Goal: Task Accomplishment & Management: Complete application form

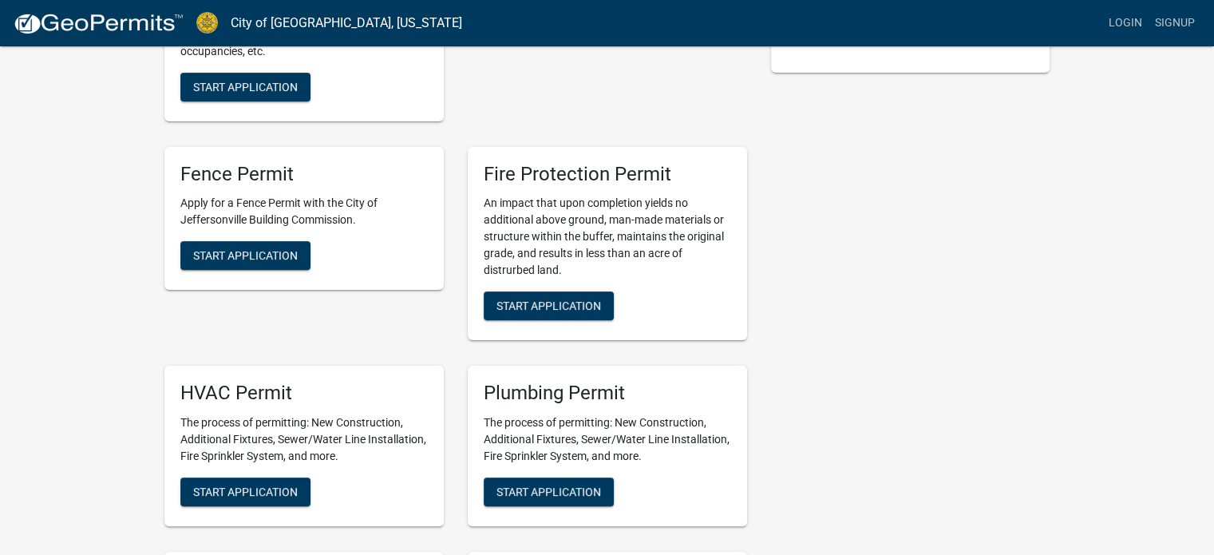
scroll to position [399, 0]
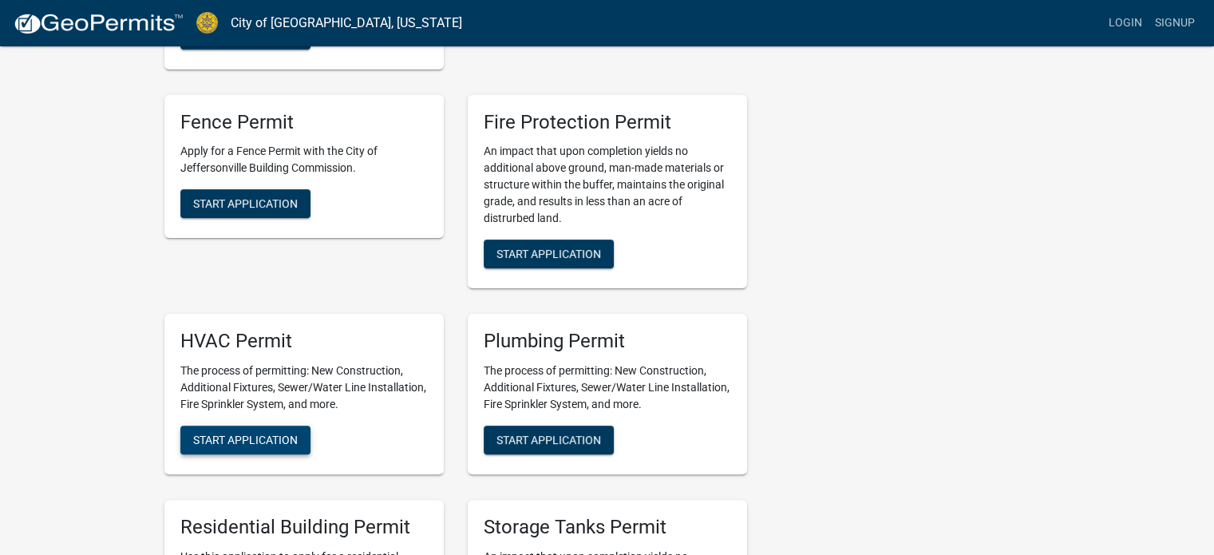
click at [245, 440] on span "Start Application" at bounding box center [245, 439] width 105 height 13
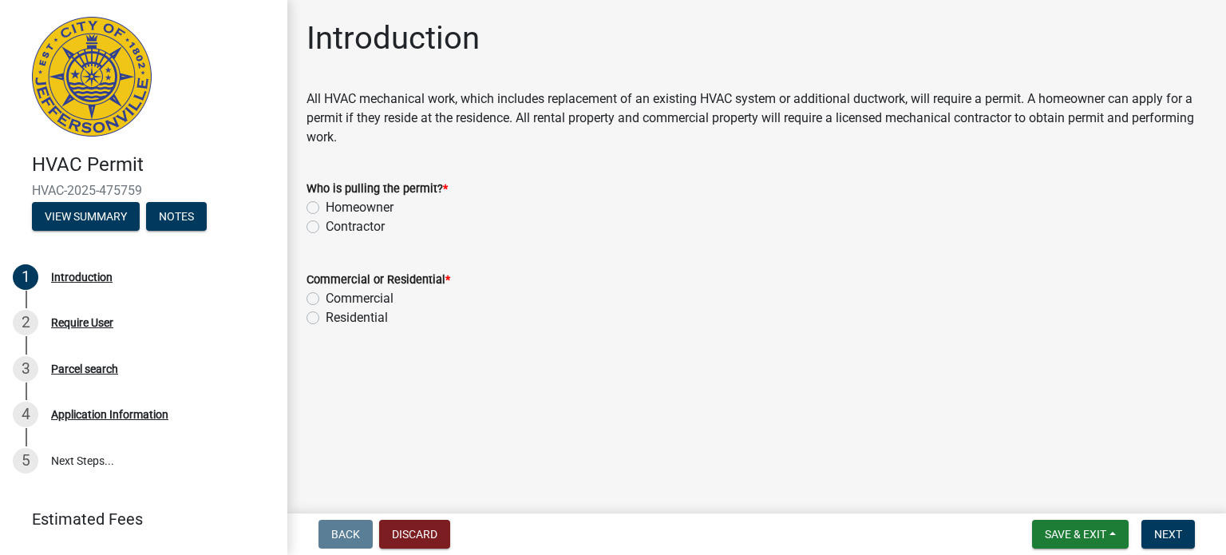
click at [326, 231] on label "Contractor" at bounding box center [355, 226] width 59 height 19
click at [326, 227] on input "Contractor" at bounding box center [331, 222] width 10 height 10
radio input "true"
click at [326, 318] on label "Residential" at bounding box center [357, 317] width 62 height 19
click at [326, 318] on input "Residential" at bounding box center [331, 313] width 10 height 10
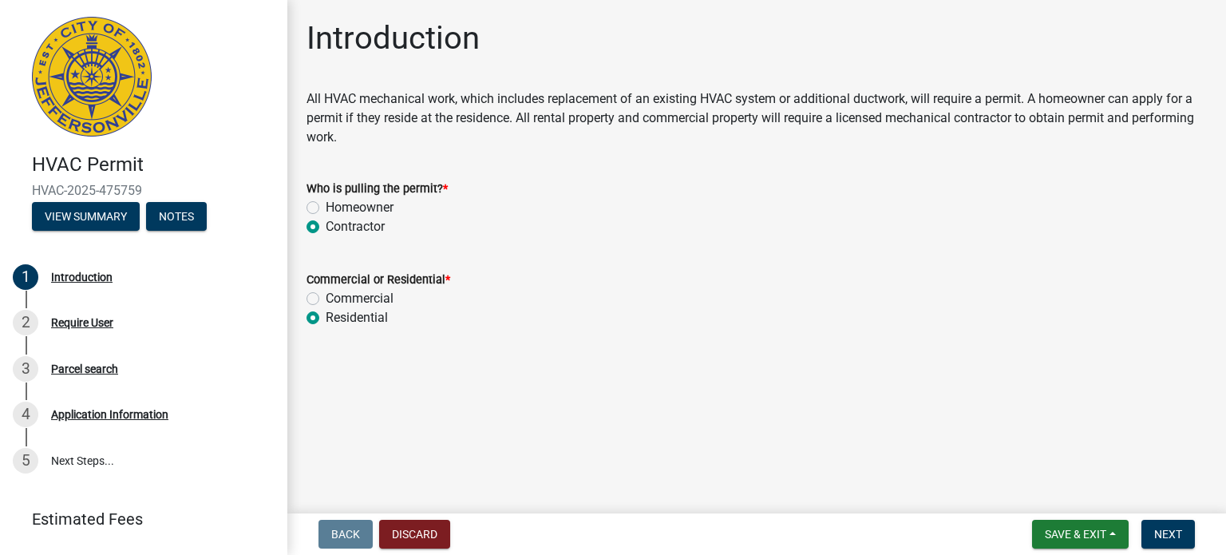
radio input "true"
click at [1178, 532] on span "Next" at bounding box center [1168, 533] width 28 height 13
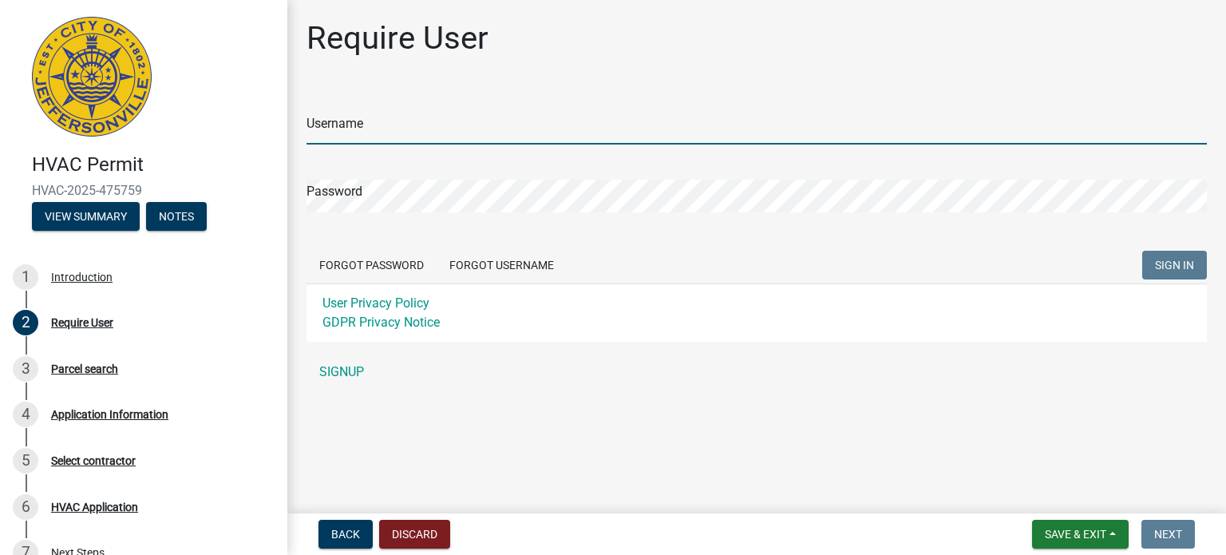
type input "Phoenix302"
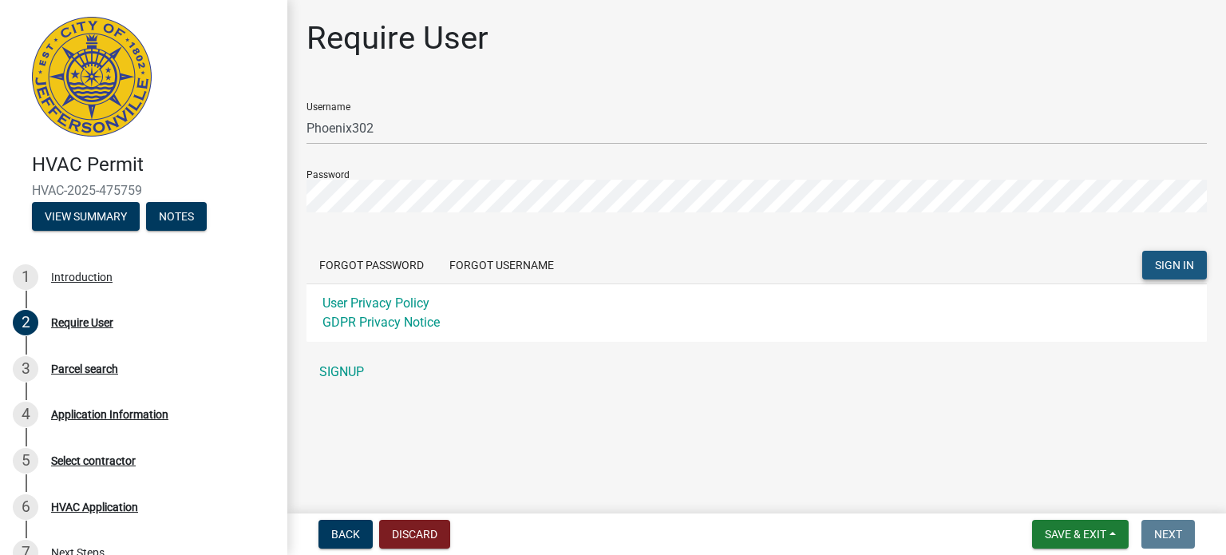
click at [1174, 272] on button "SIGN IN" at bounding box center [1174, 265] width 65 height 29
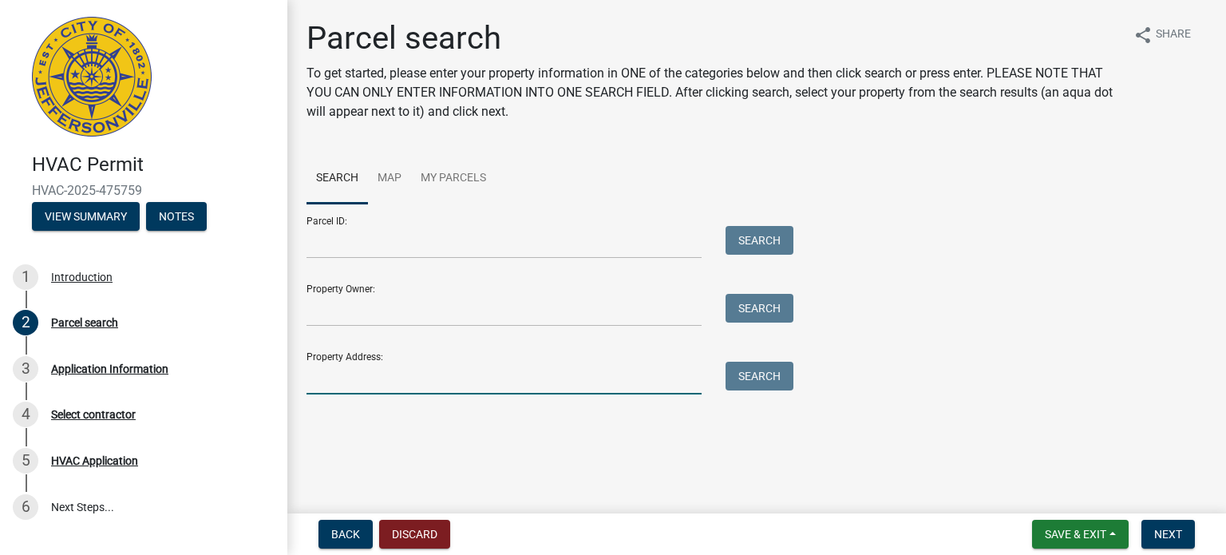
click at [370, 378] on input "Property Address:" at bounding box center [503, 377] width 395 height 33
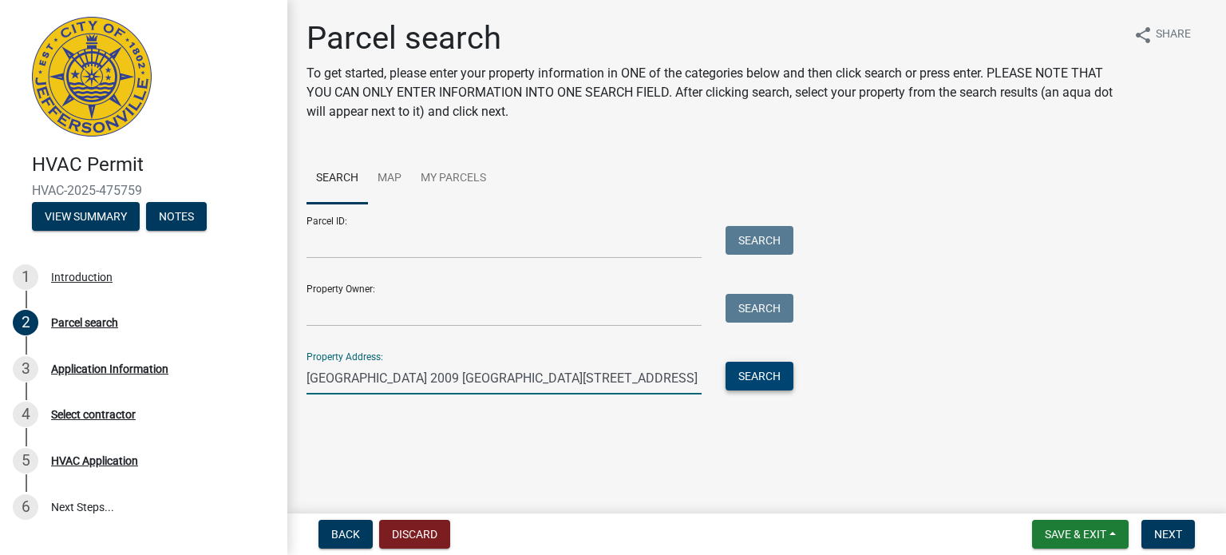
click at [765, 381] on button "Search" at bounding box center [759, 375] width 68 height 29
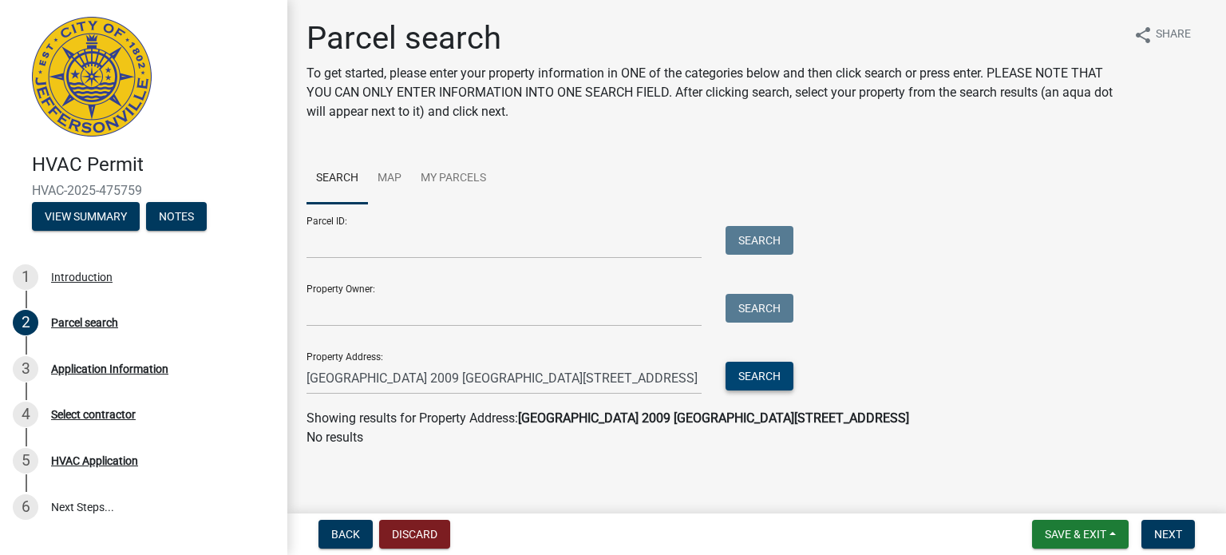
scroll to position [2, 0]
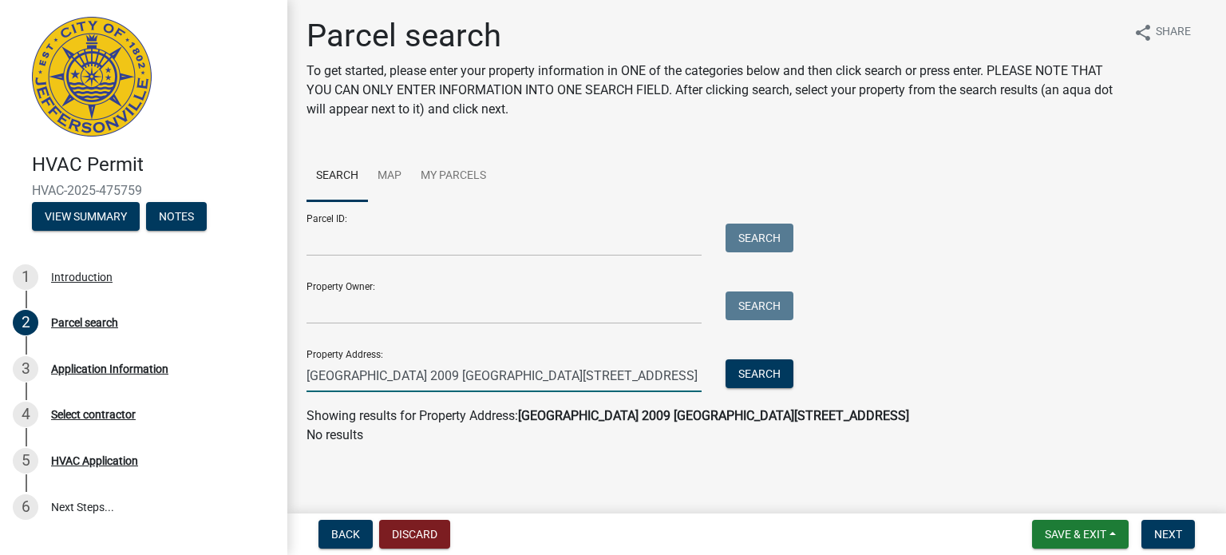
click at [413, 377] on input "Sherwood Heights 2009 Hamburg Pike Apt. 16 Jeffersonville, IN 47130" at bounding box center [503, 375] width 395 height 33
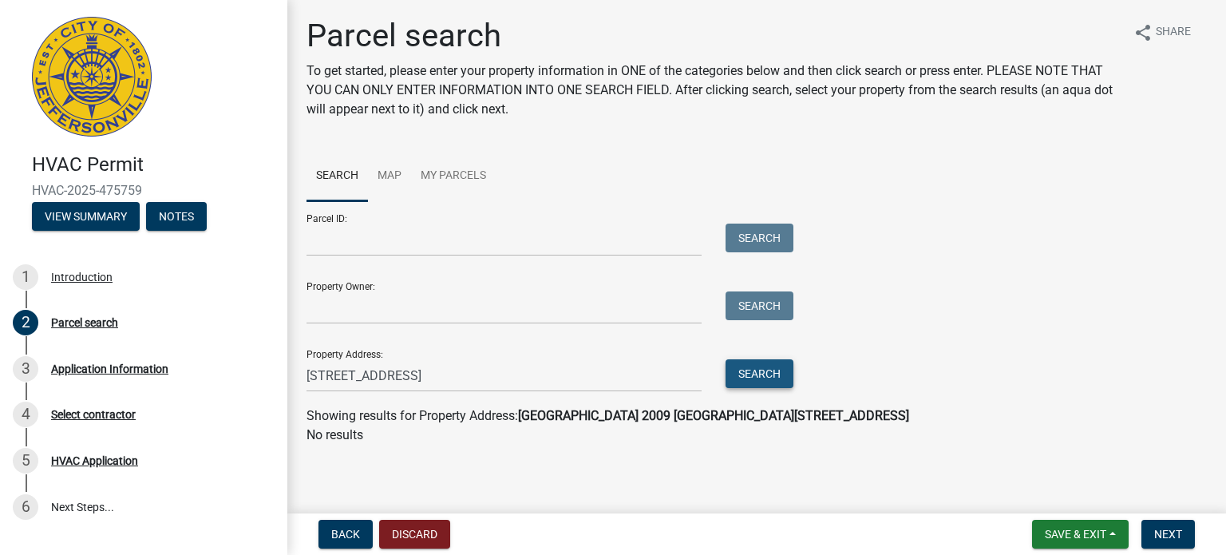
click at [789, 373] on button "Search" at bounding box center [759, 373] width 68 height 29
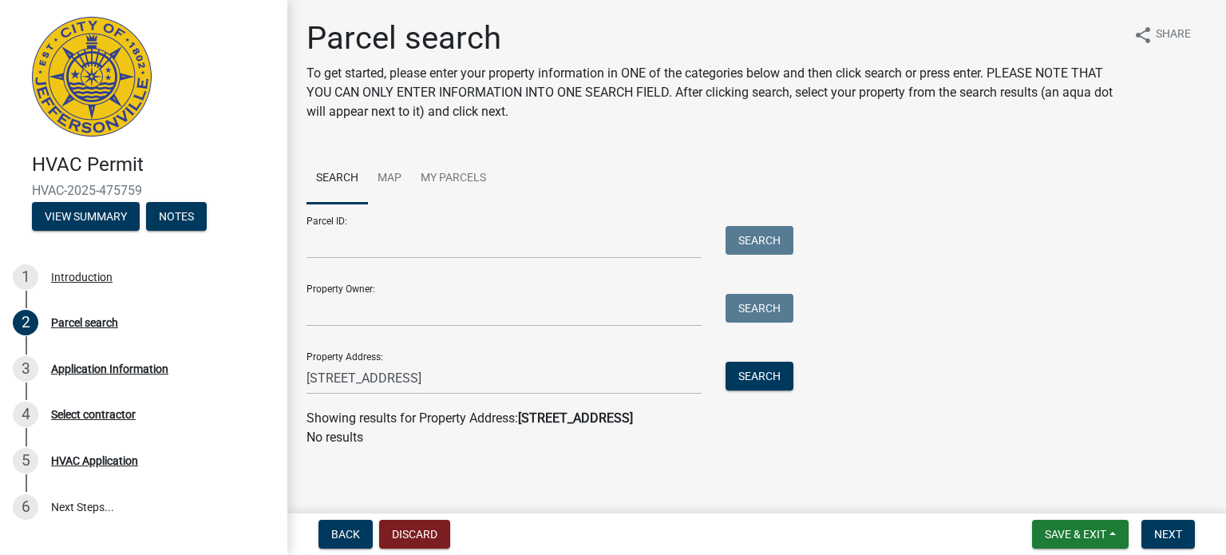
drag, startPoint x: 789, startPoint y: 373, endPoint x: 918, endPoint y: 444, distance: 147.5
click at [918, 444] on p "No results" at bounding box center [756, 437] width 900 height 19
click at [464, 376] on input "2009 Hamburg Pike Apt. 16 Jeffersonville, IN 47130" at bounding box center [503, 377] width 395 height 33
type input "2009 Hamburg Pike Jeffersonville, IN 47130"
click at [753, 385] on button "Search" at bounding box center [759, 375] width 68 height 29
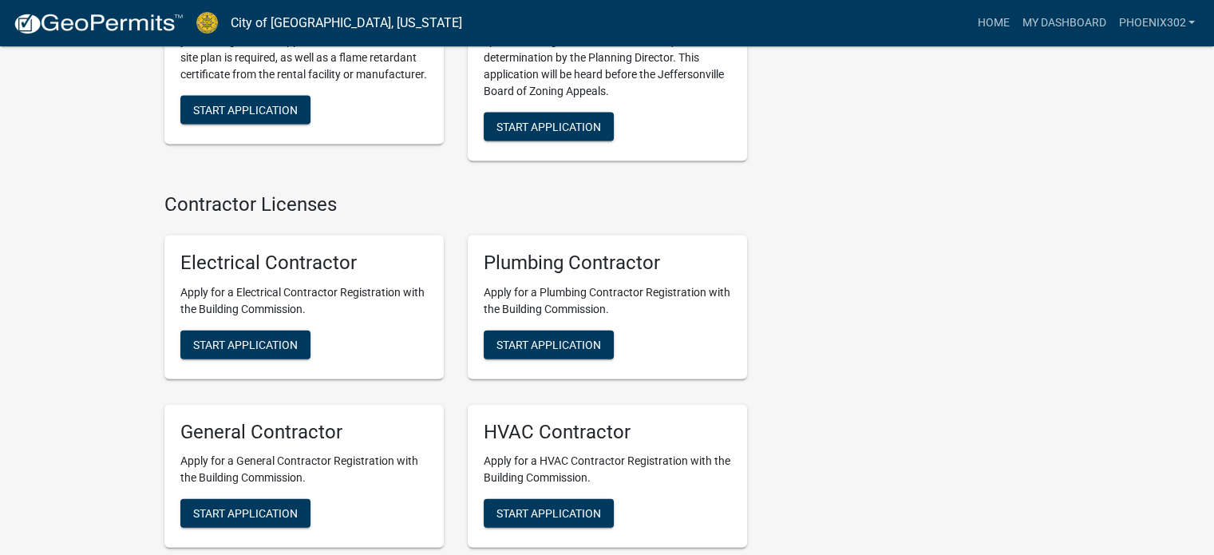
scroll to position [3516, 0]
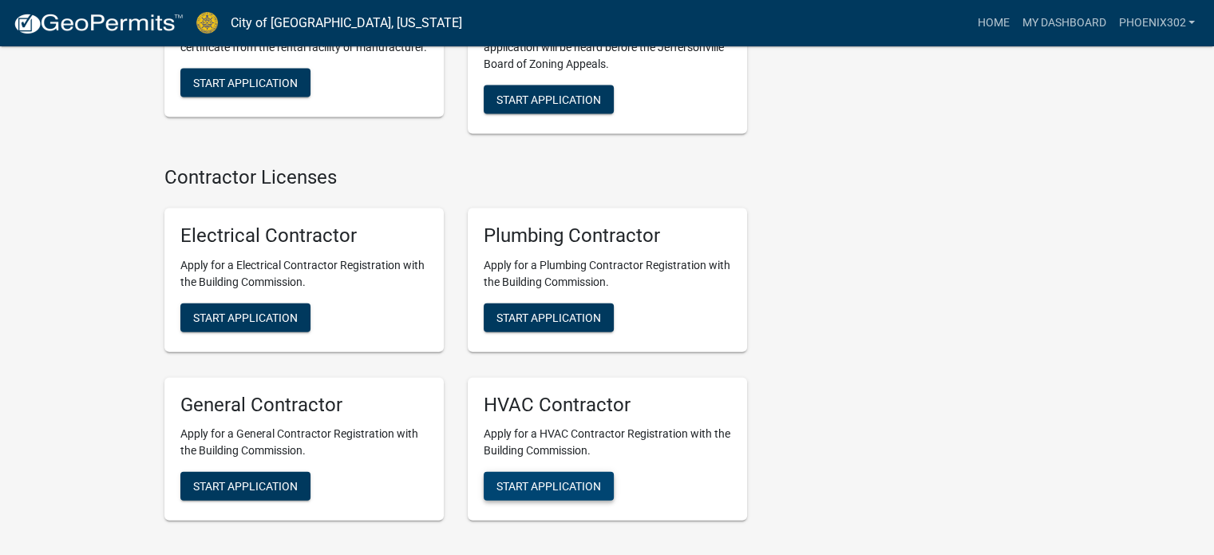
click at [530, 480] on span "Start Application" at bounding box center [548, 486] width 105 height 13
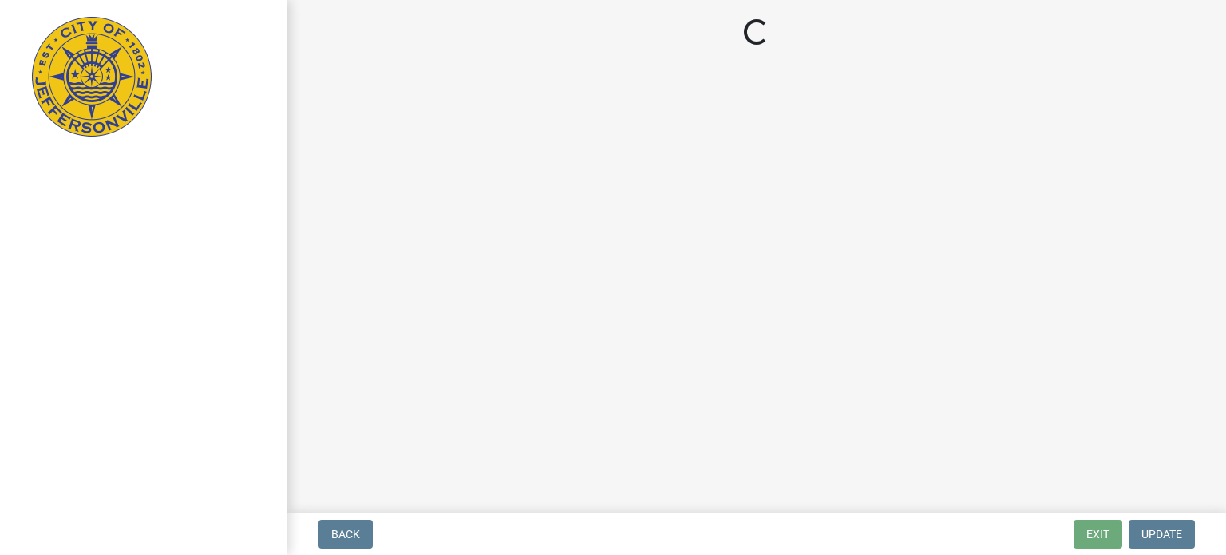
select select "IN"
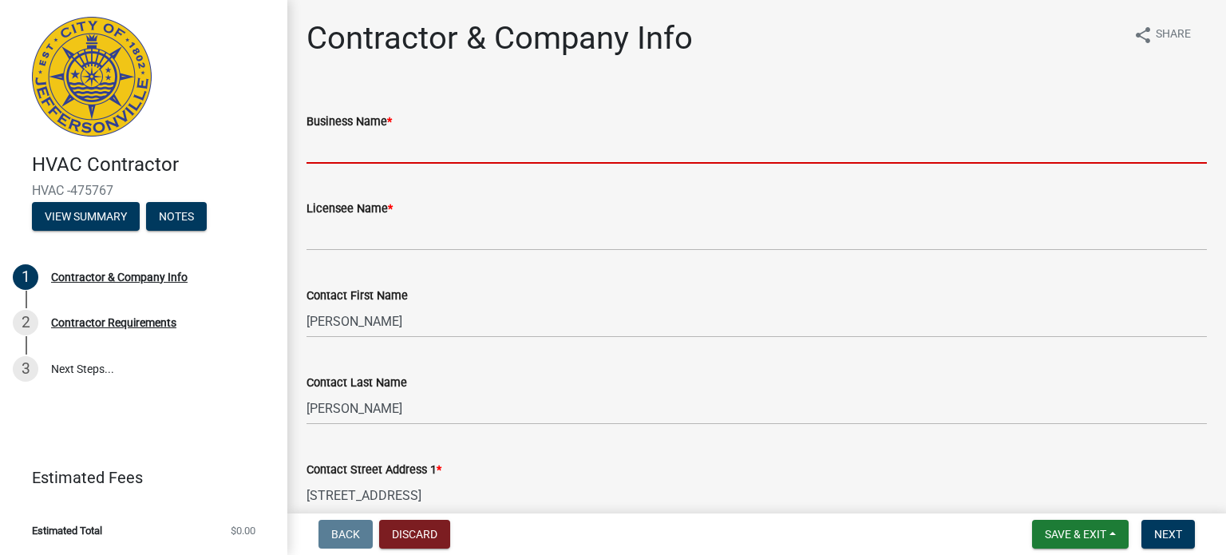
click at [472, 137] on input "Business Name *" at bounding box center [756, 147] width 900 height 33
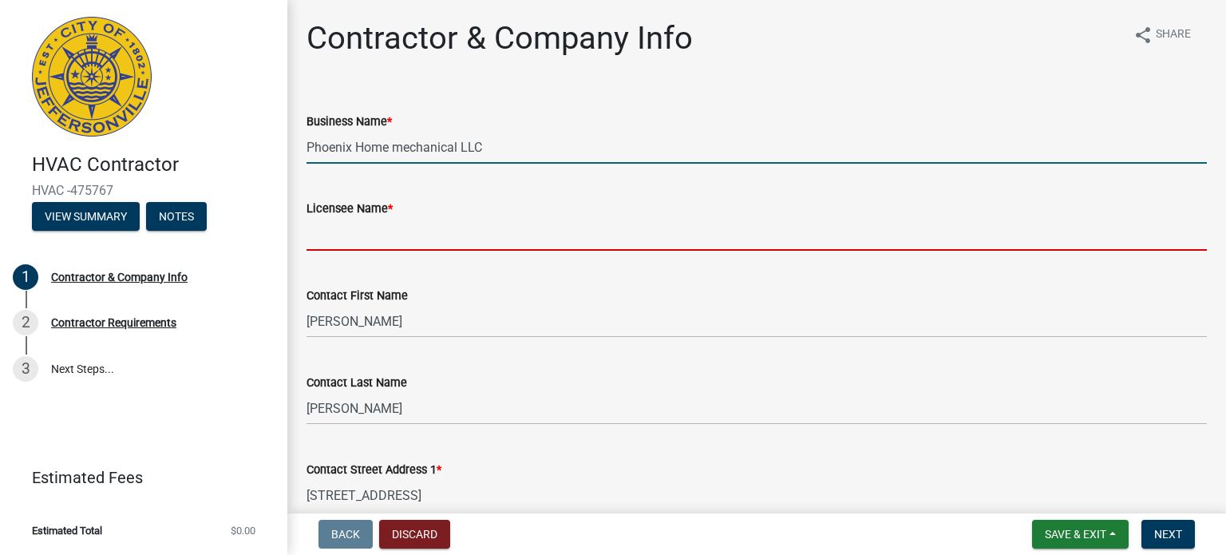
click at [409, 227] on input "Licensee Name *" at bounding box center [756, 234] width 900 height 33
drag, startPoint x: 402, startPoint y: 149, endPoint x: 406, endPoint y: 137, distance: 12.6
click at [402, 149] on input "Phoenix Home mechanical LLC" at bounding box center [756, 147] width 900 height 33
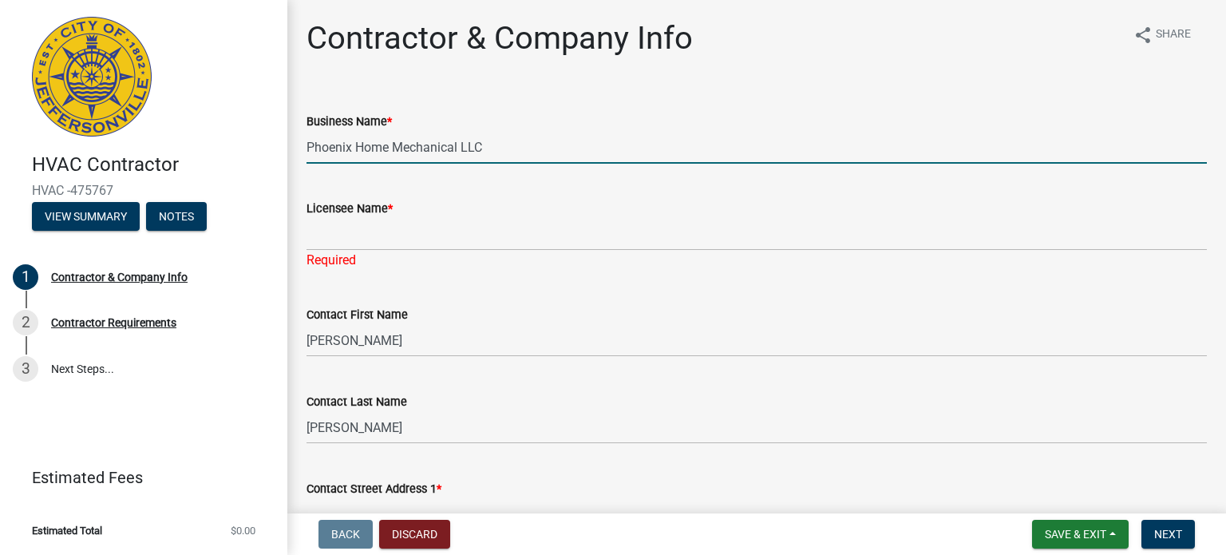
type input "Phoenix Home Mechanical LLC"
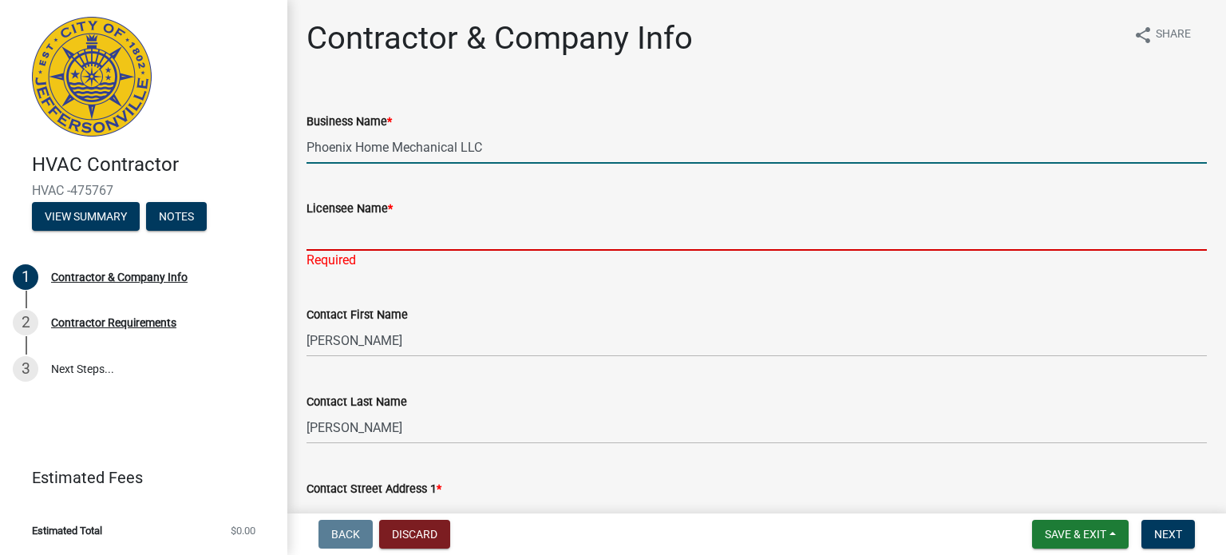
click at [421, 226] on input "Licensee Name *" at bounding box center [756, 234] width 900 height 33
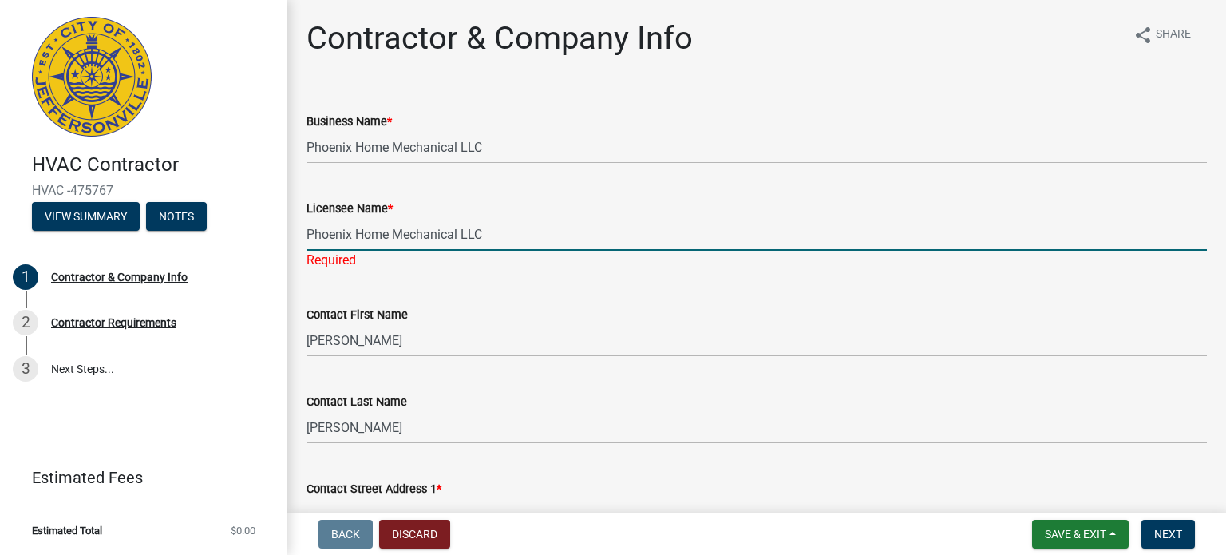
type input "Phoenix Home Mechanical LLC"
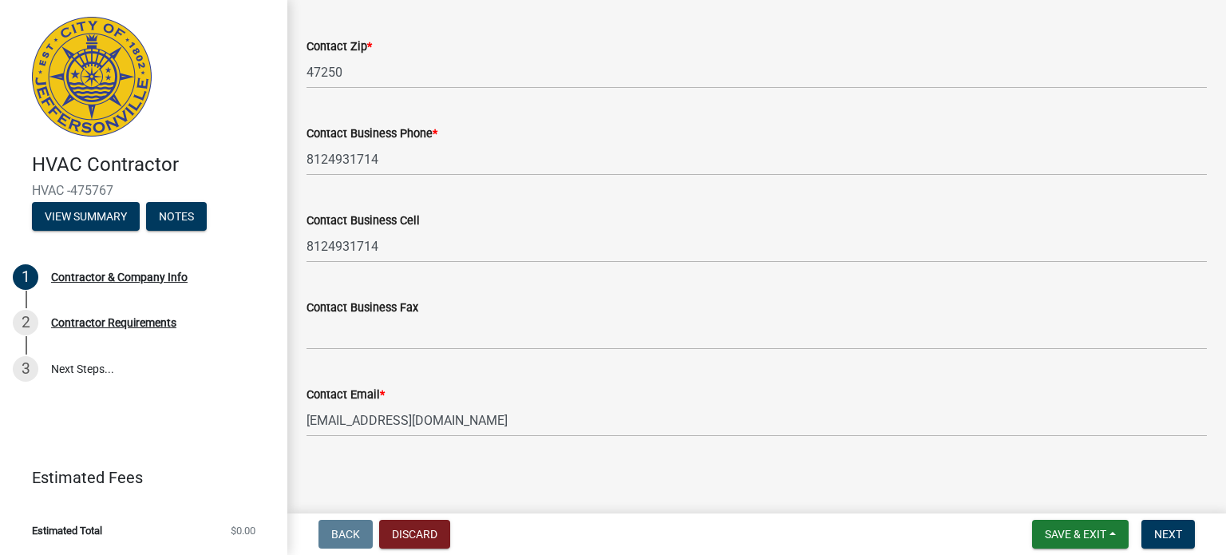
scroll to position [796, 0]
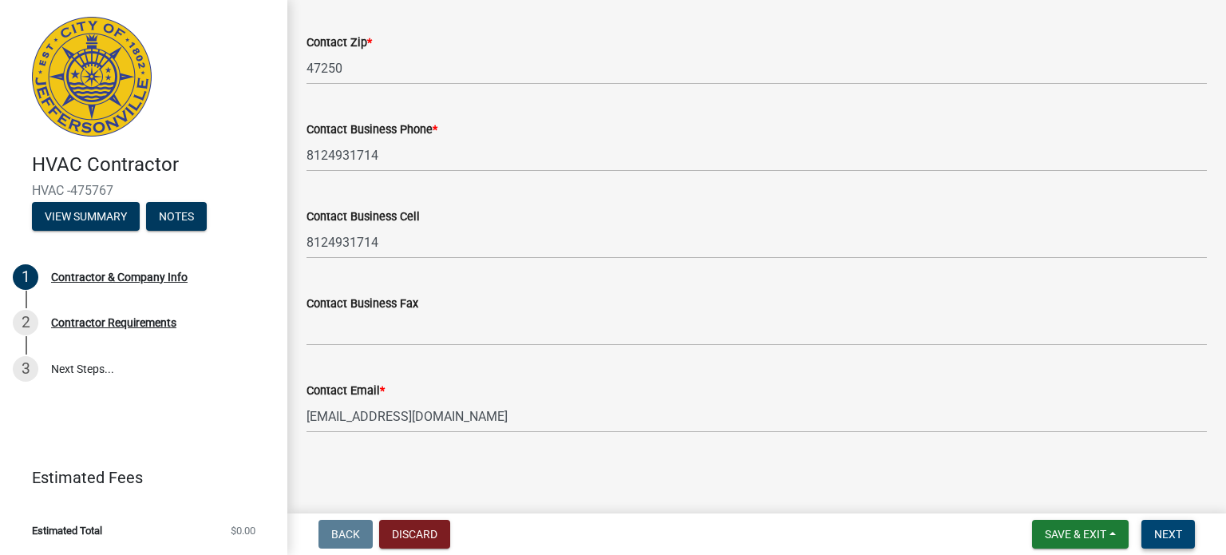
click at [1177, 542] on button "Next" at bounding box center [1167, 533] width 53 height 29
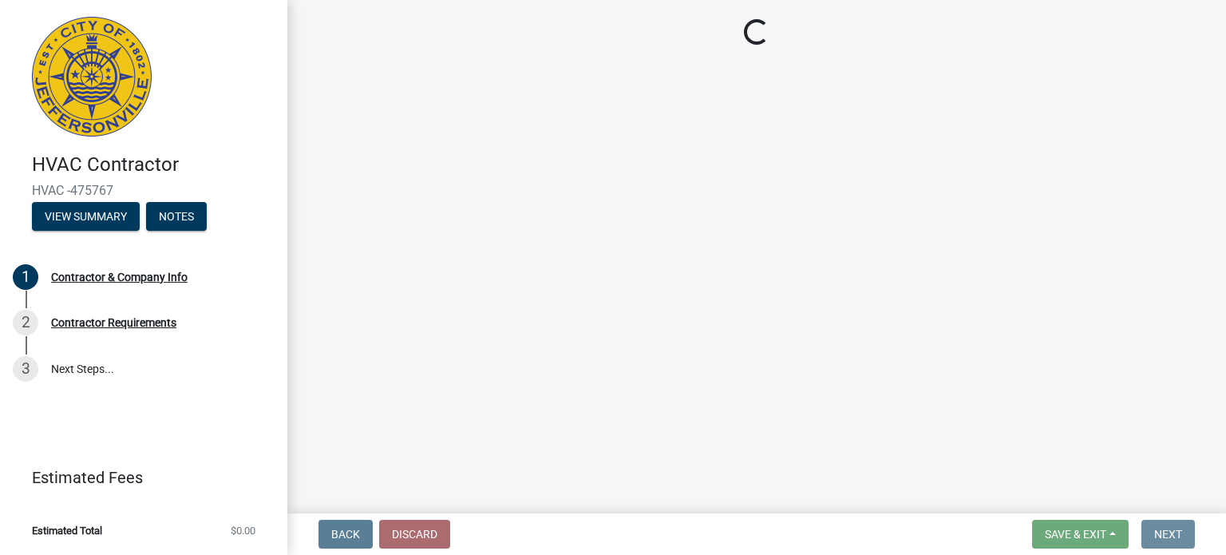
scroll to position [0, 0]
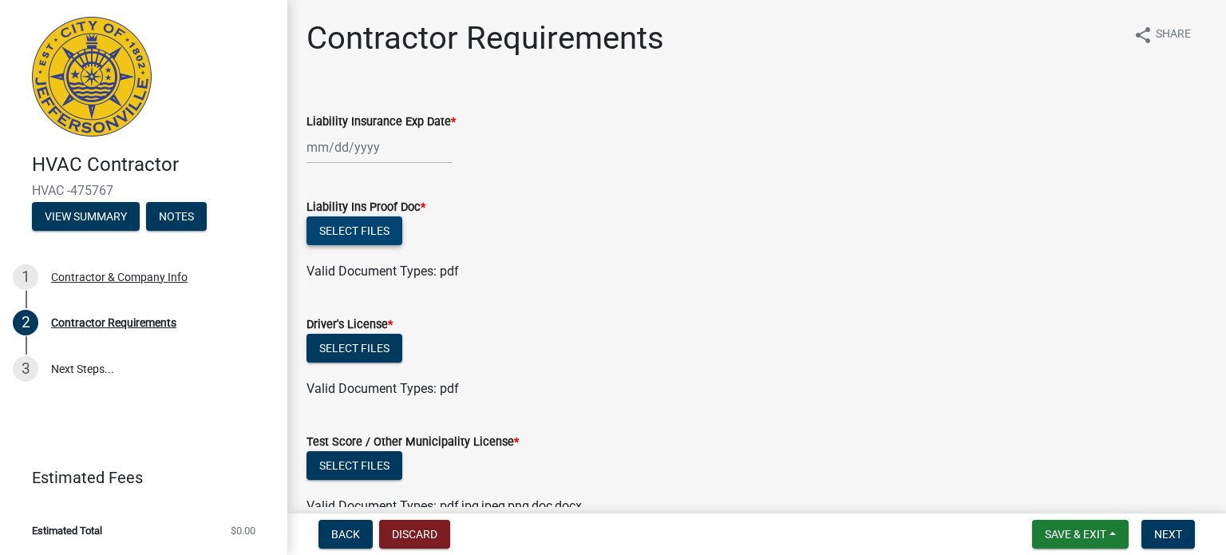
click at [368, 229] on button "Select files" at bounding box center [354, 230] width 96 height 29
click at [346, 222] on button "Select files" at bounding box center [354, 230] width 96 height 29
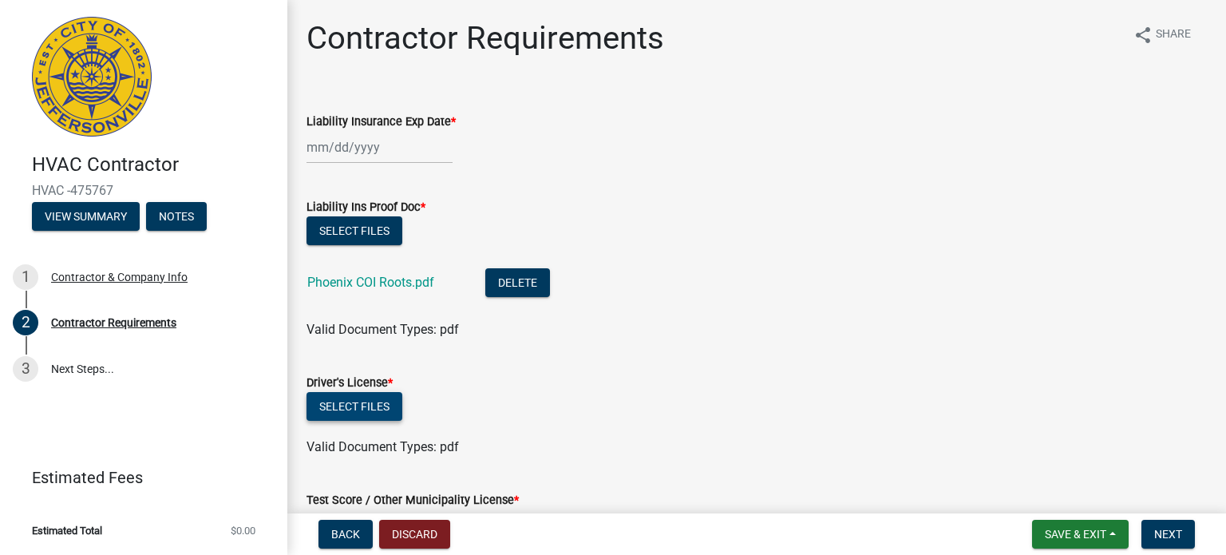
click at [337, 412] on button "Select files" at bounding box center [354, 406] width 96 height 29
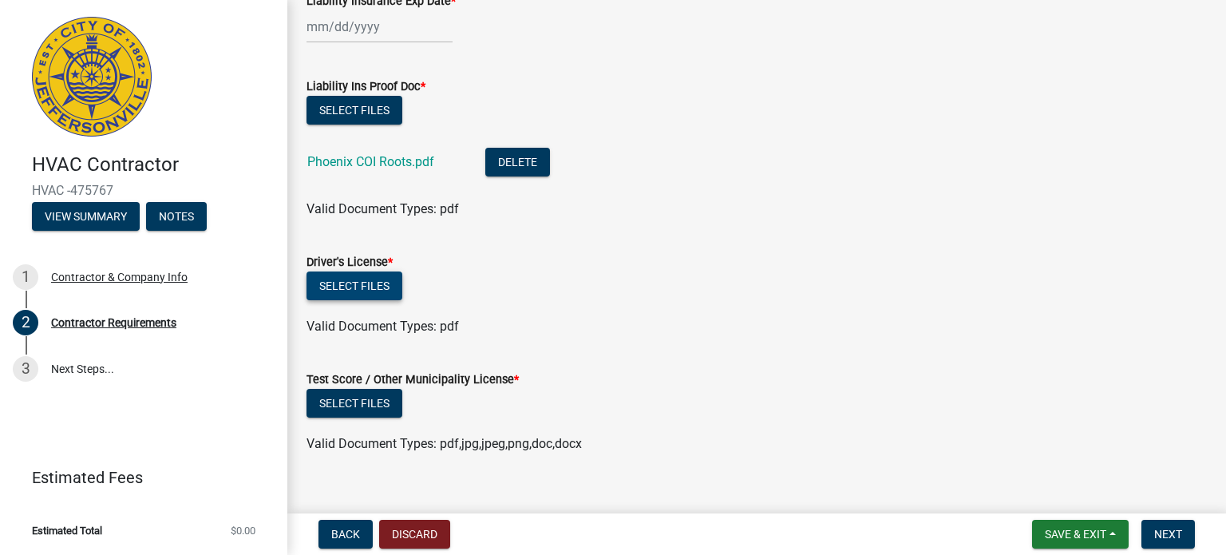
scroll to position [144, 0]
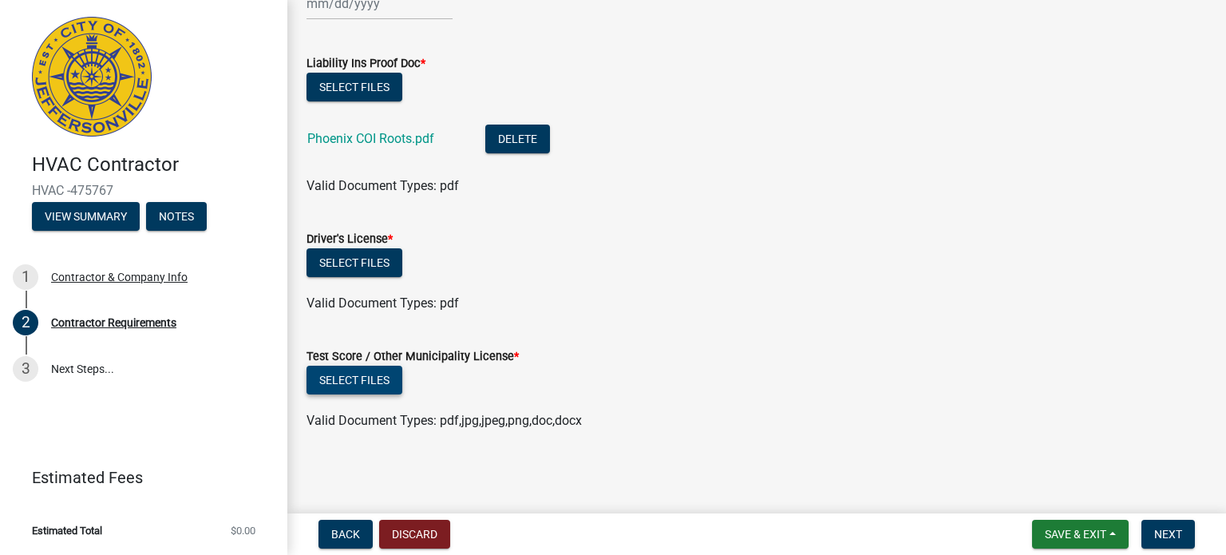
click at [344, 393] on button "Select files" at bounding box center [354, 379] width 96 height 29
click at [359, 255] on button "Select files" at bounding box center [354, 262] width 96 height 29
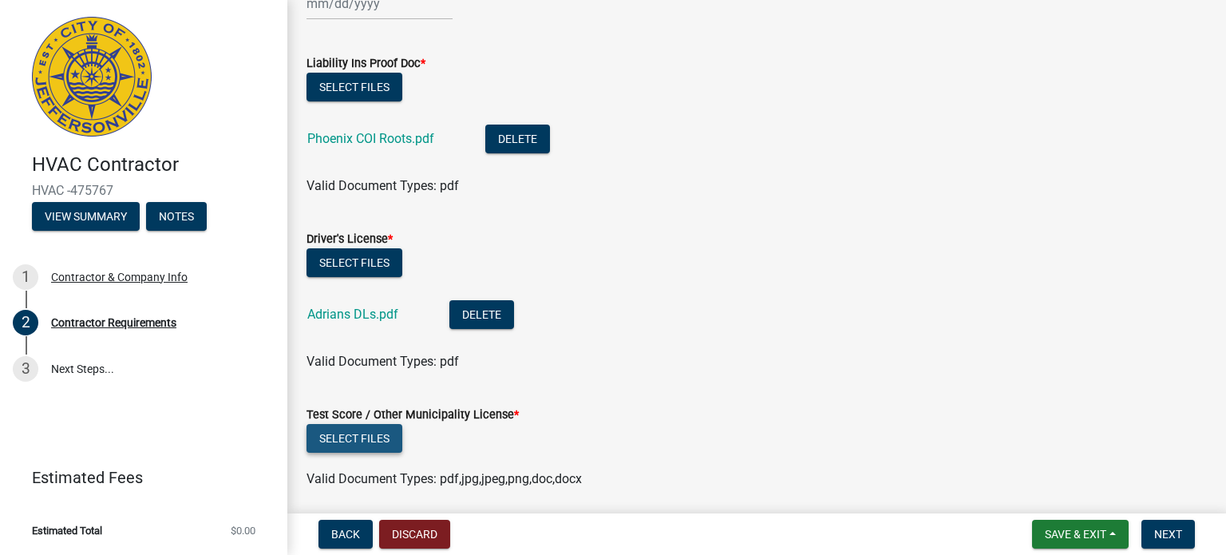
click at [377, 435] on button "Select files" at bounding box center [354, 438] width 96 height 29
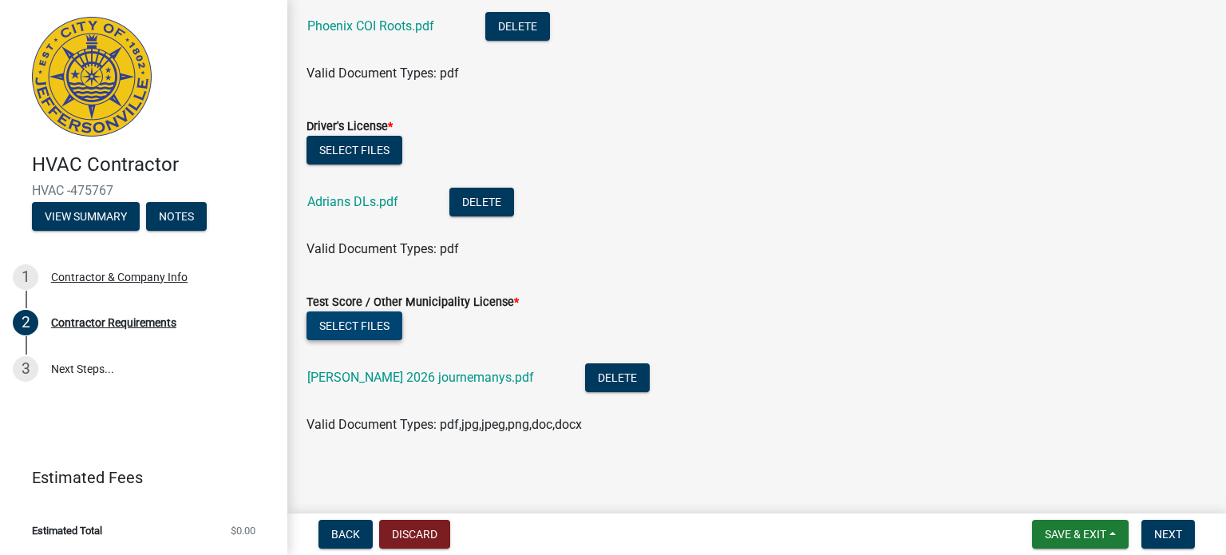
scroll to position [259, 0]
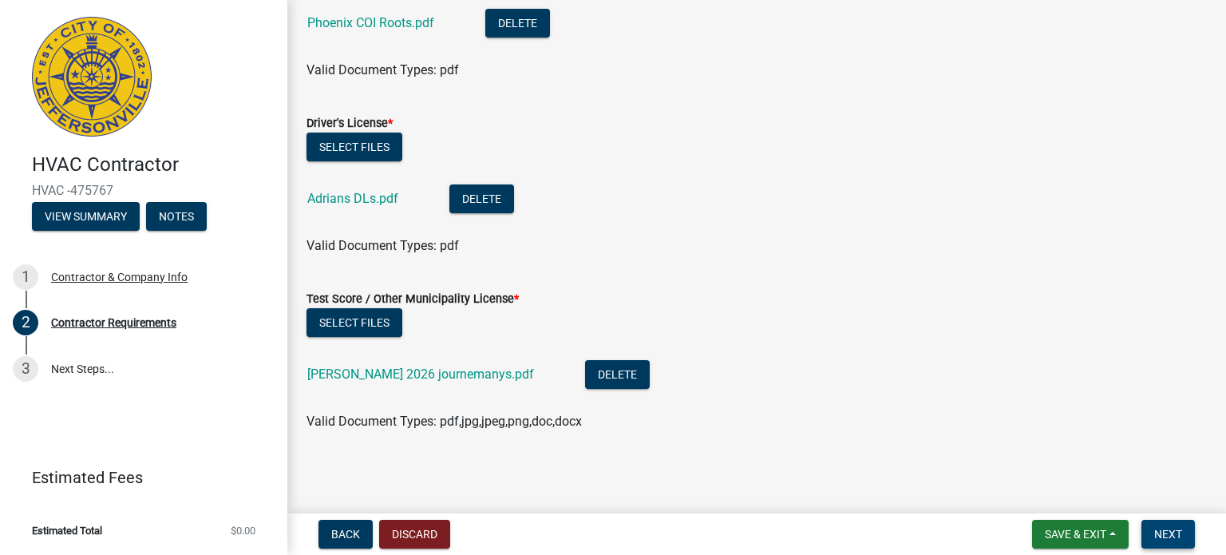
click at [1178, 539] on span "Next" at bounding box center [1168, 533] width 28 height 13
click at [1155, 546] on button "Next" at bounding box center [1167, 533] width 53 height 29
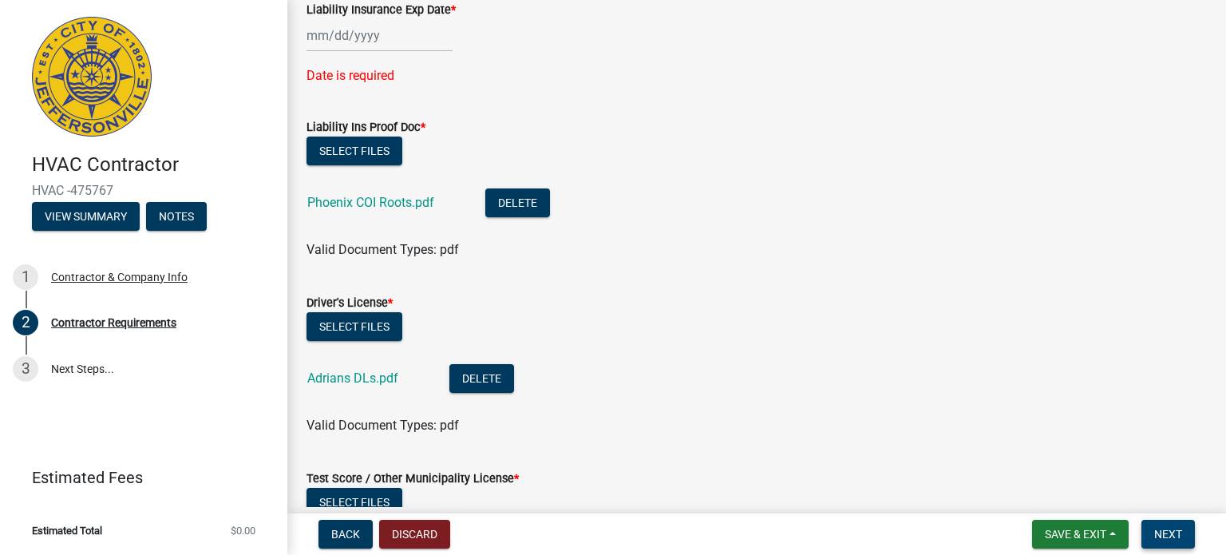
scroll to position [0, 0]
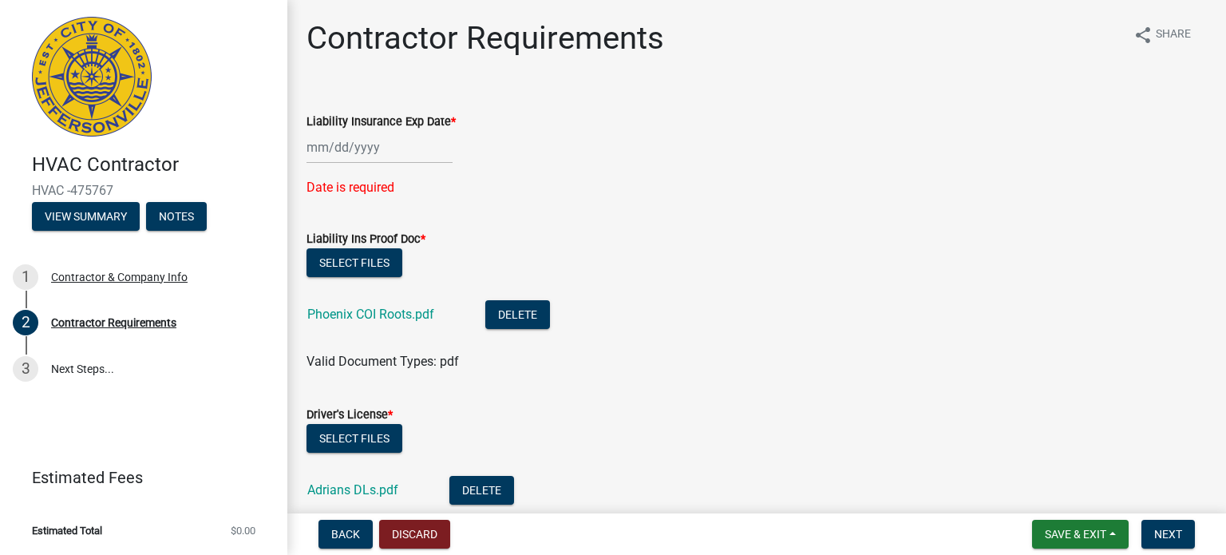
click at [400, 149] on div at bounding box center [379, 147] width 146 height 33
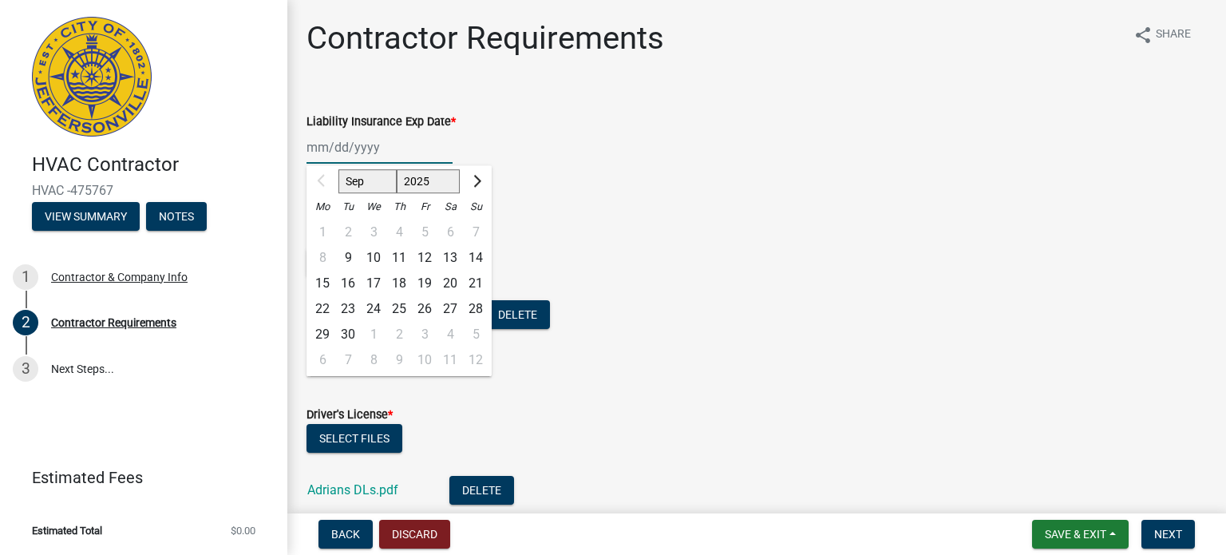
click at [326, 144] on input "Liability Insurance Exp Date *" at bounding box center [379, 147] width 146 height 33
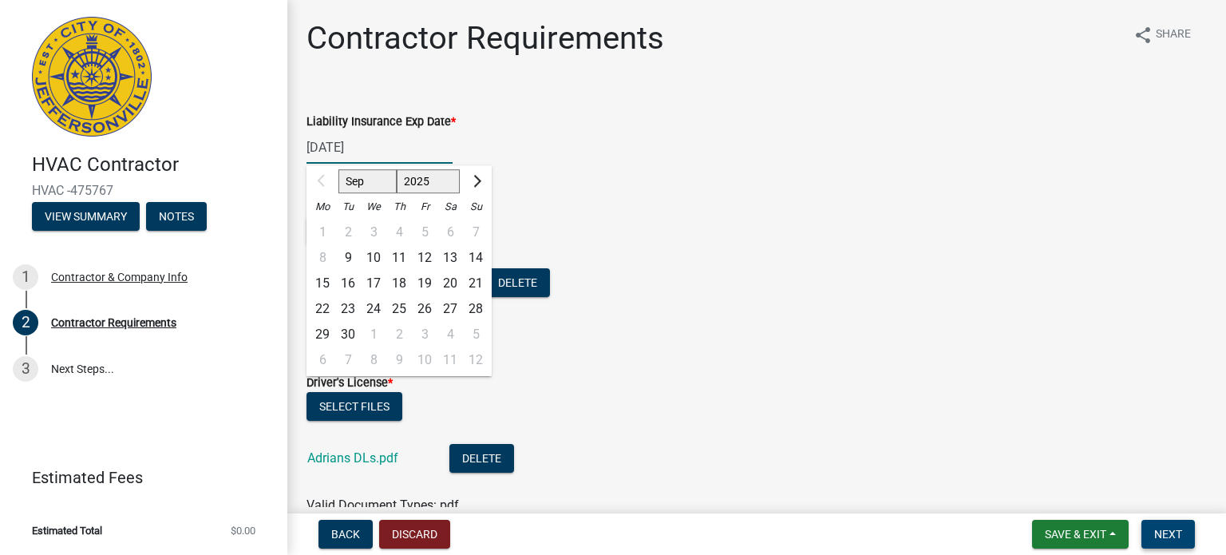
type input "[DATE]"
click at [1167, 525] on button "Next" at bounding box center [1167, 533] width 53 height 29
